Goal: Information Seeking & Learning: Learn about a topic

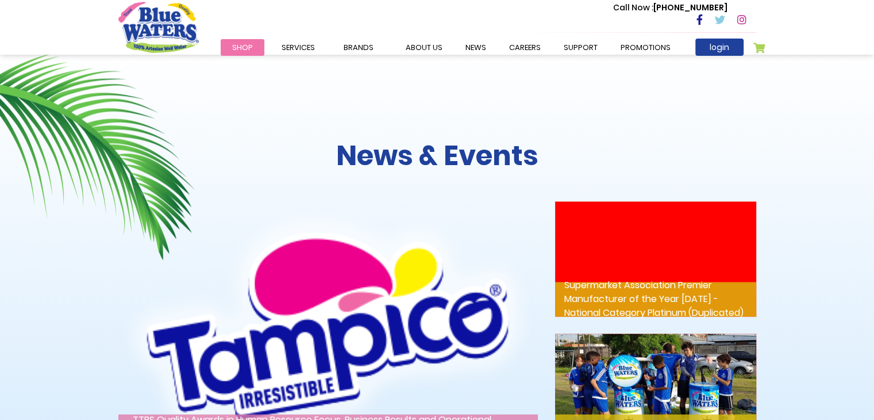
scroll to position [1835, 0]
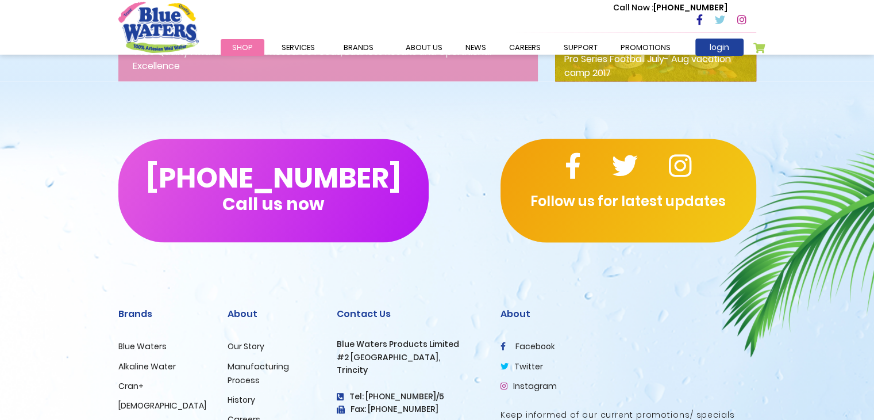
click at [612, 392] on li "Instagram" at bounding box center [629, 385] width 256 height 14
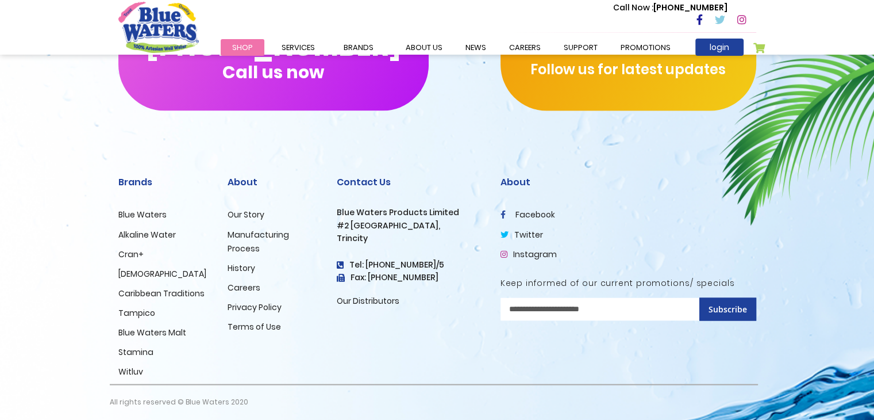
scroll to position [1979, 0]
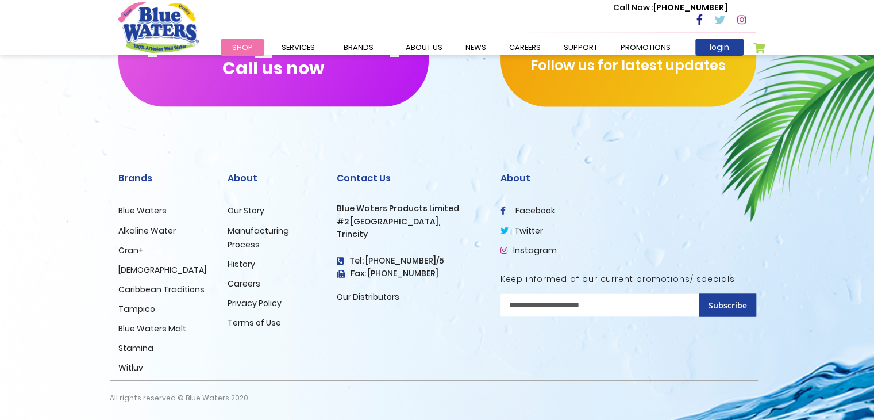
click at [255, 281] on link "Careers" at bounding box center [244, 282] width 33 height 11
click at [524, 49] on link "careers" at bounding box center [525, 47] width 55 height 17
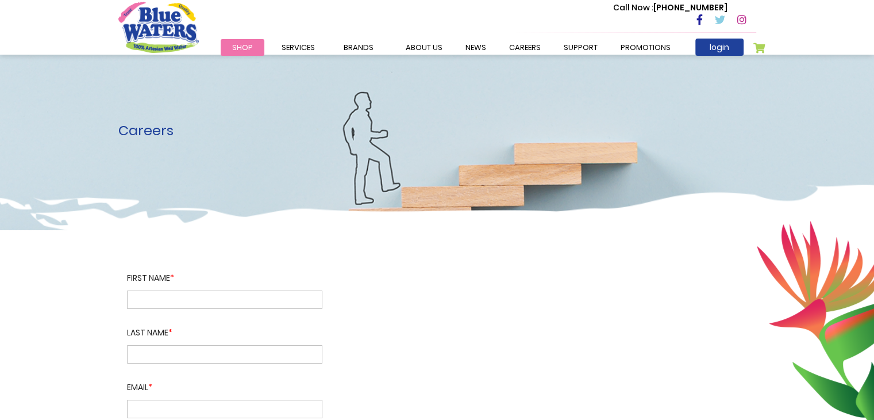
click at [237, 46] on span "Shop" at bounding box center [242, 47] width 21 height 11
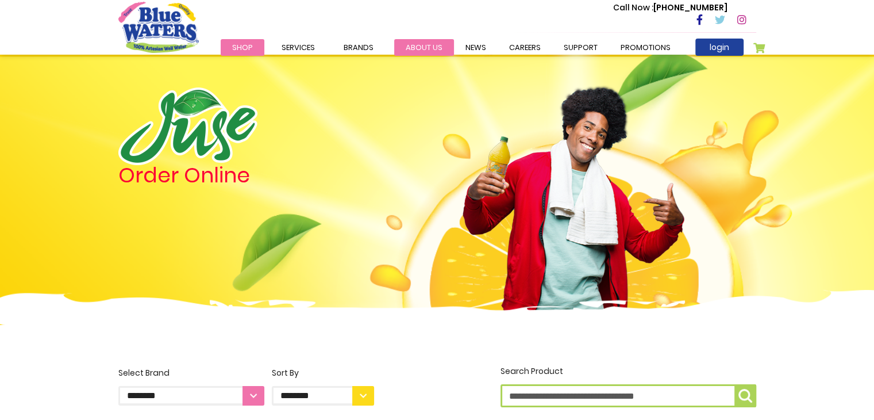
click at [430, 44] on link "about us" at bounding box center [424, 47] width 60 height 17
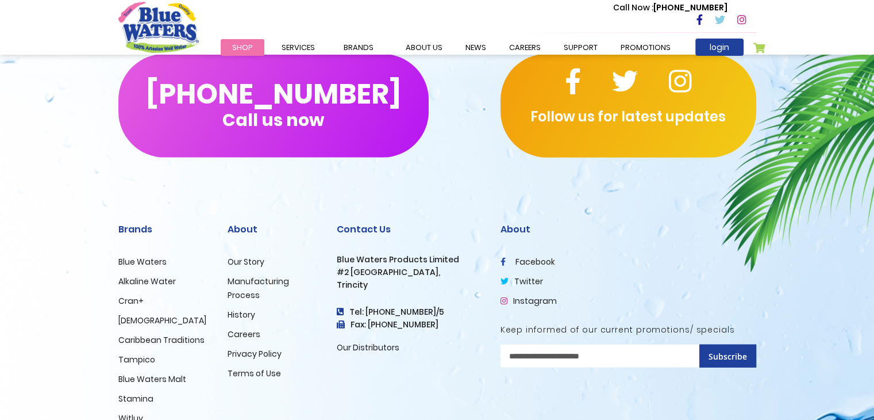
scroll to position [2825, 0]
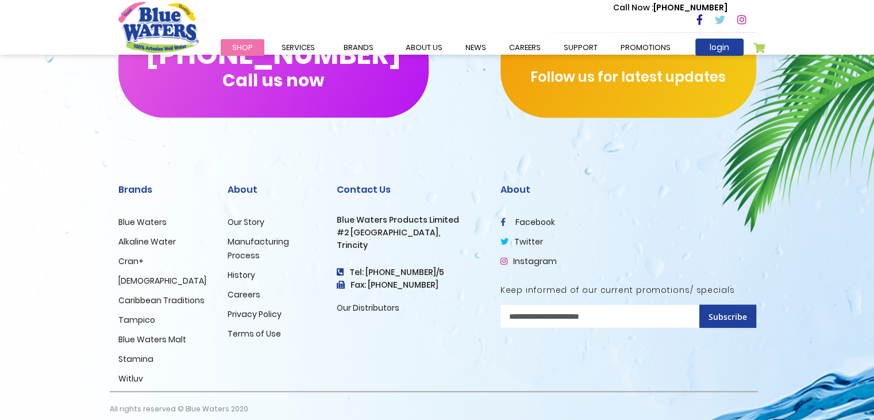
click at [241, 289] on link "Careers" at bounding box center [244, 294] width 33 height 11
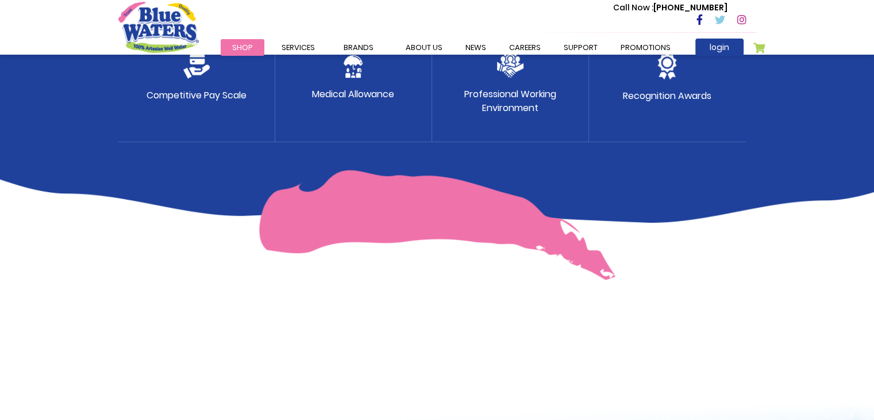
scroll to position [690, 0]
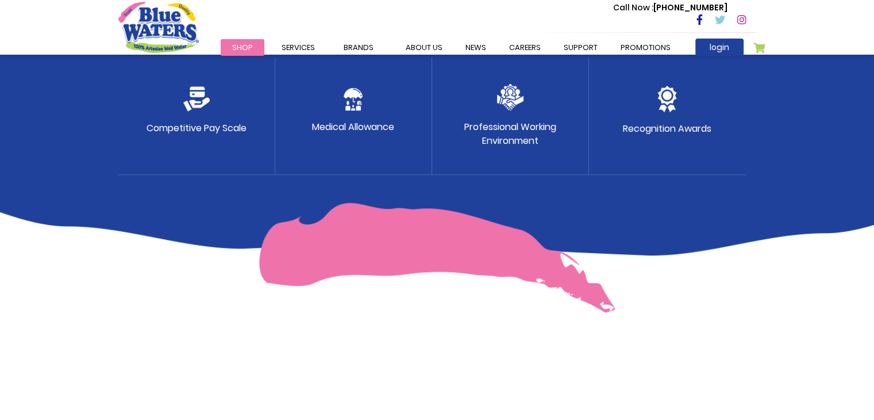
click at [404, 240] on img at bounding box center [437, 257] width 357 height 110
click at [353, 128] on p "Medical Allowance" at bounding box center [353, 127] width 82 height 14
click at [540, 136] on p "Professional Working Environment" at bounding box center [510, 134] width 92 height 28
click at [676, 139] on div "Recognition Awards" at bounding box center [667, 115] width 157 height 117
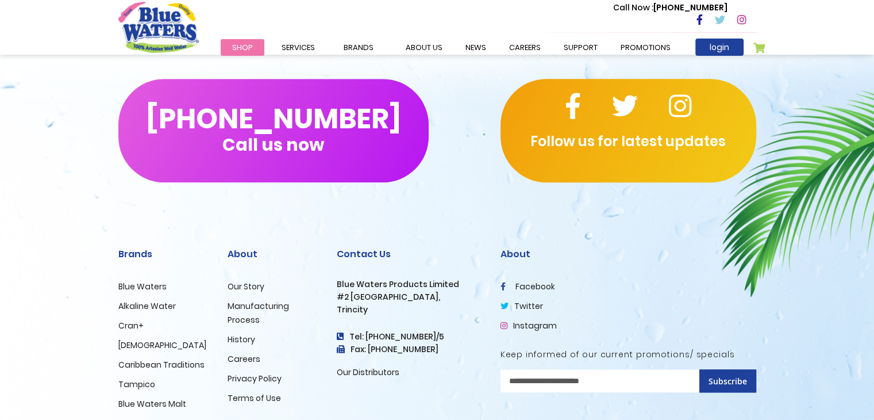
scroll to position [1103, 0]
